Goal: Check status: Check status

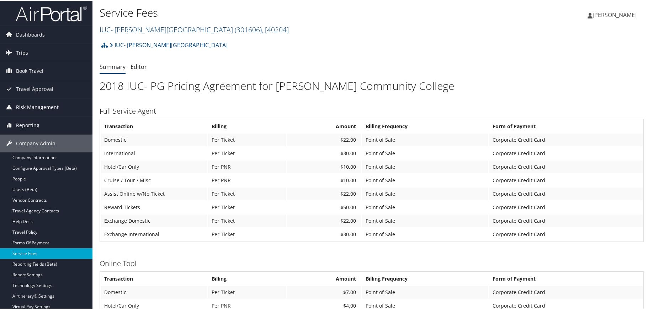
click at [77, 107] on link "Risk Management" at bounding box center [46, 107] width 92 height 18
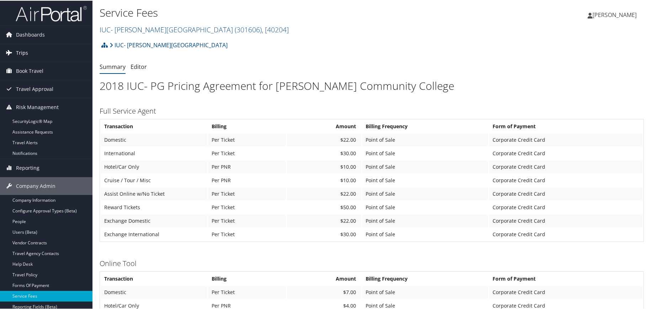
click at [20, 52] on span "Trips" at bounding box center [22, 52] width 12 height 18
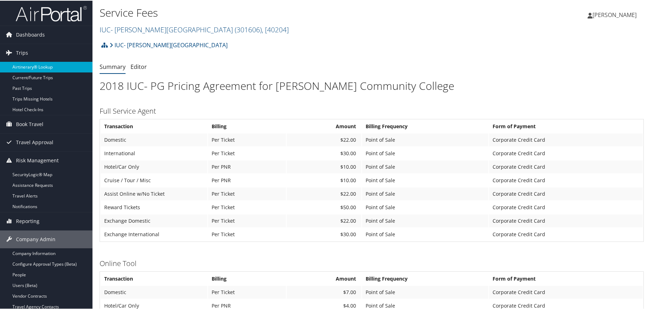
click at [26, 66] on link "Airtinerary® Lookup" at bounding box center [46, 66] width 92 height 11
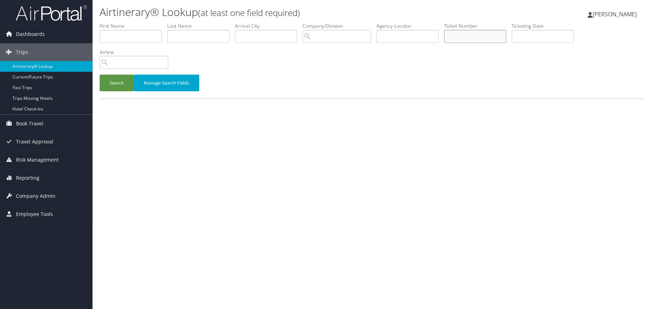
click at [475, 34] on input "text" at bounding box center [475, 36] width 62 height 13
type input "0018998467685"
click at [117, 84] on button "Search" at bounding box center [117, 83] width 34 height 17
